Goal: Find specific page/section: Find specific page/section

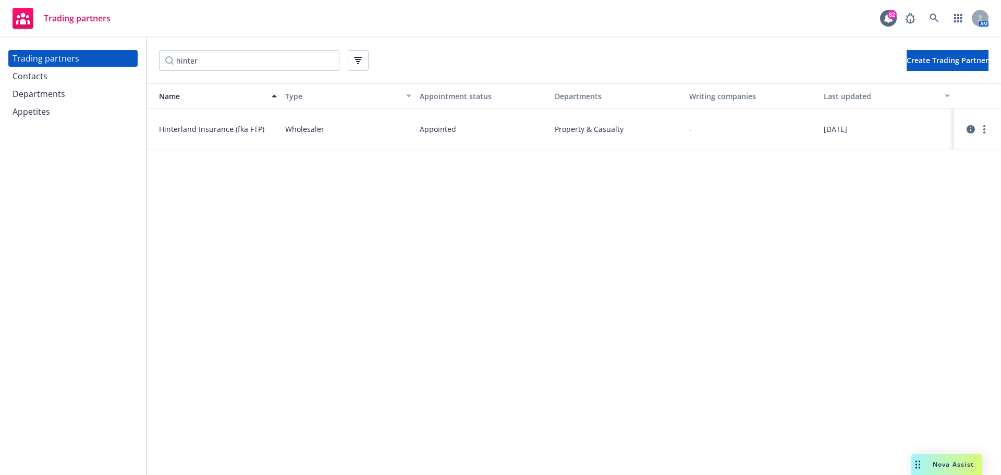
click at [287, 65] on input "hinter" at bounding box center [249, 60] width 180 height 21
drag, startPoint x: 288, startPoint y: 64, endPoint x: -91, endPoint y: 63, distance: 379.1
click at [0, 63] on html "Trading partners 82 AM Trading partners Contacts Departments Appetites hinter C…" at bounding box center [500, 237] width 1001 height 475
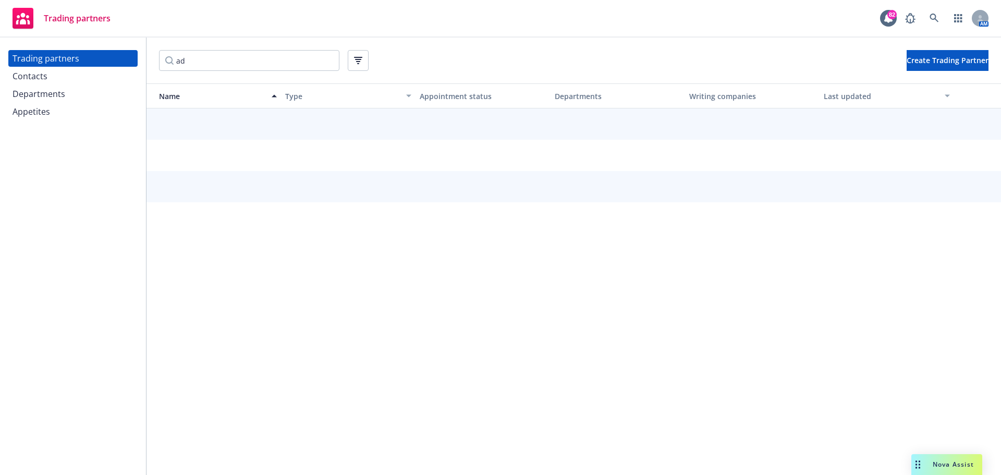
type input "a"
type input "r"
type input "arden"
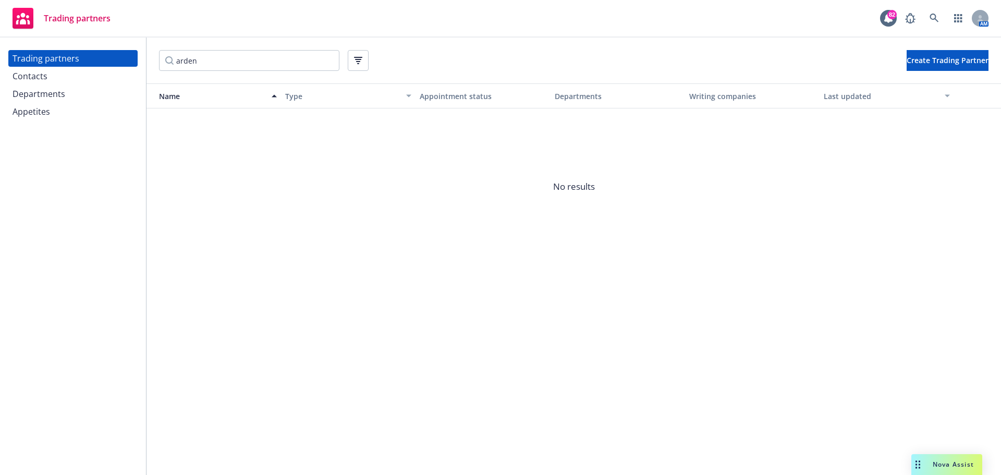
drag, startPoint x: 128, startPoint y: 63, endPoint x: 38, endPoint y: 62, distance: 90.2
click at [39, 62] on div "Trading partners Contacts Departments Appetites arden Create Trading Partner Na…" at bounding box center [500, 257] width 1001 height 438
